Goal: Register for event/course

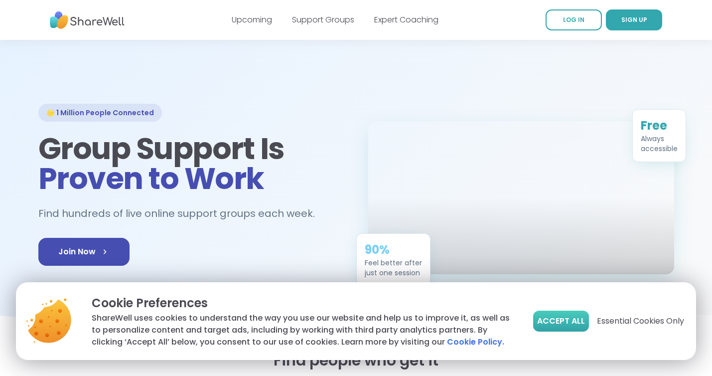
click at [551, 319] on span "Accept All" at bounding box center [561, 321] width 48 height 12
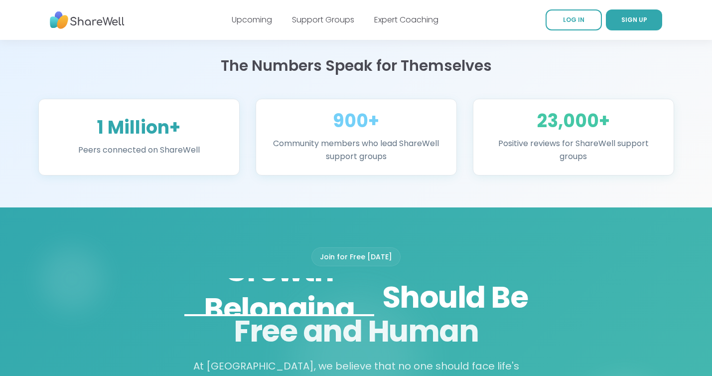
scroll to position [614, 0]
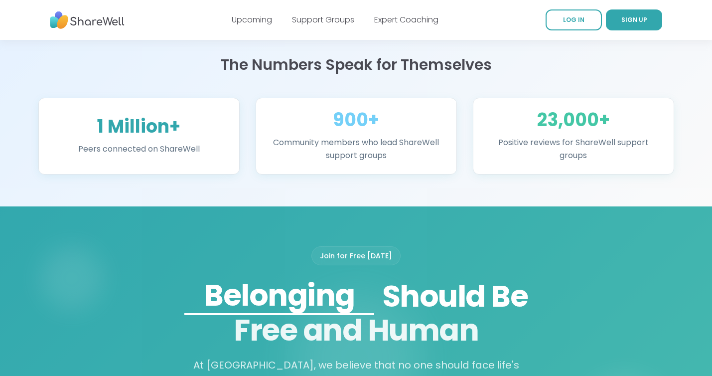
click at [263, 14] on div "Upcoming" at bounding box center [252, 20] width 40 height 12
click at [264, 16] on link "Upcoming" at bounding box center [252, 19] width 40 height 11
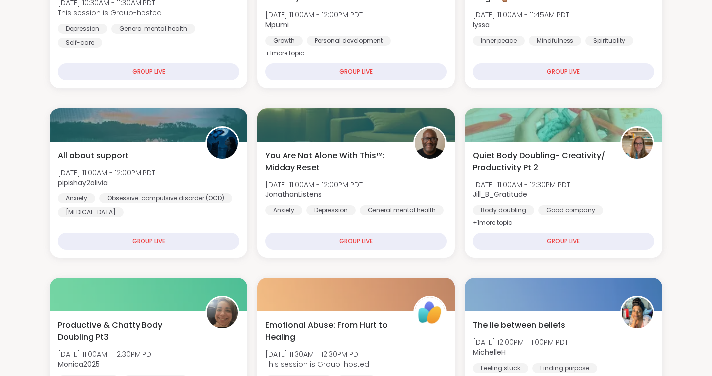
scroll to position [210, 0]
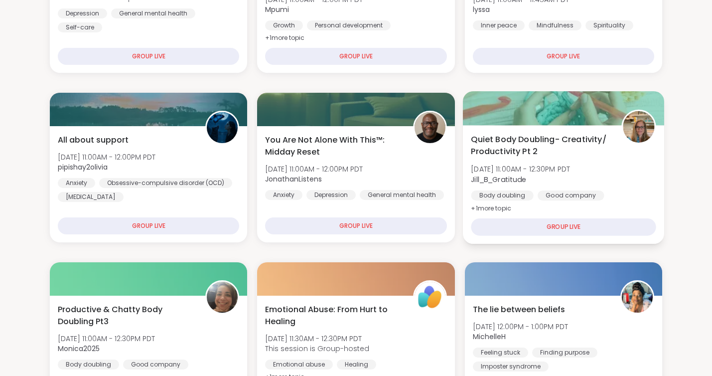
click at [494, 190] on div "Body doubling" at bounding box center [502, 195] width 62 height 10
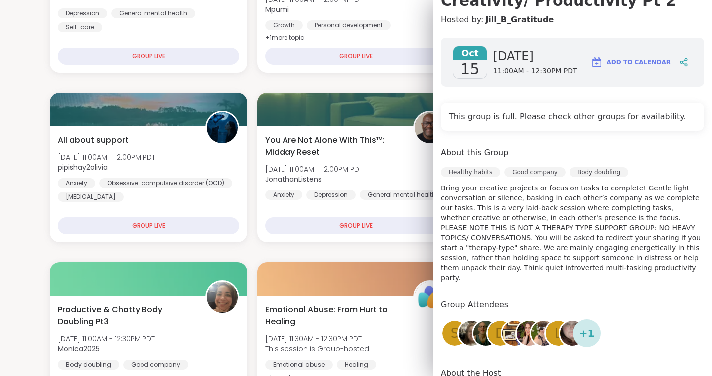
scroll to position [124, 0]
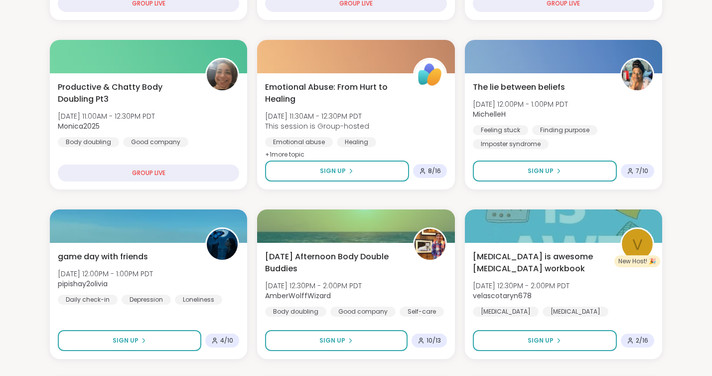
scroll to position [438, 0]
